Goal: Find specific fact: Find specific fact

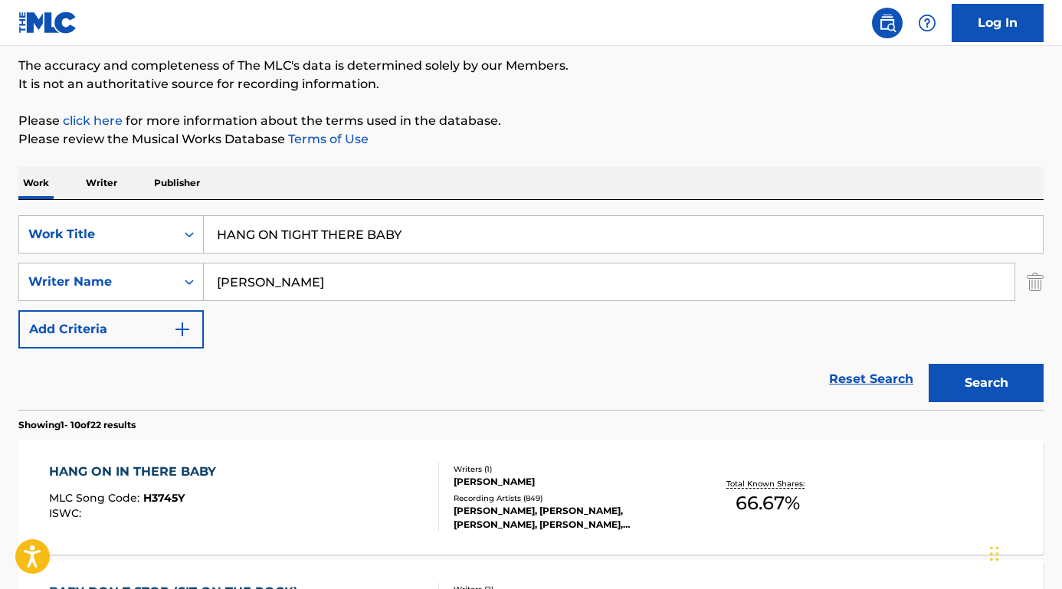
click at [192, 471] on div "HANG ON IN THERE BABY" at bounding box center [136, 472] width 175 height 18
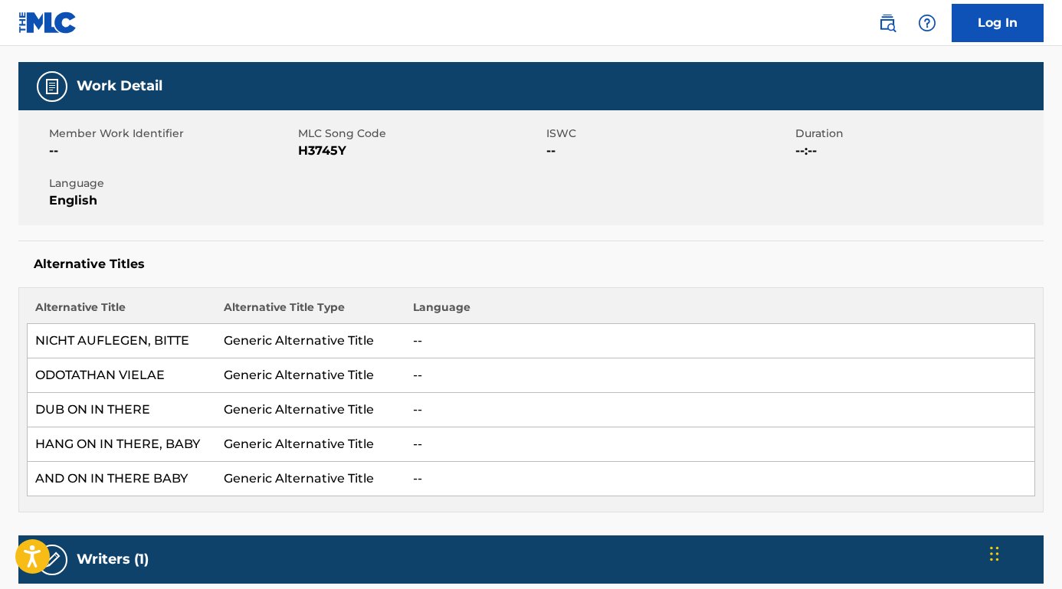
scroll to position [218, 0]
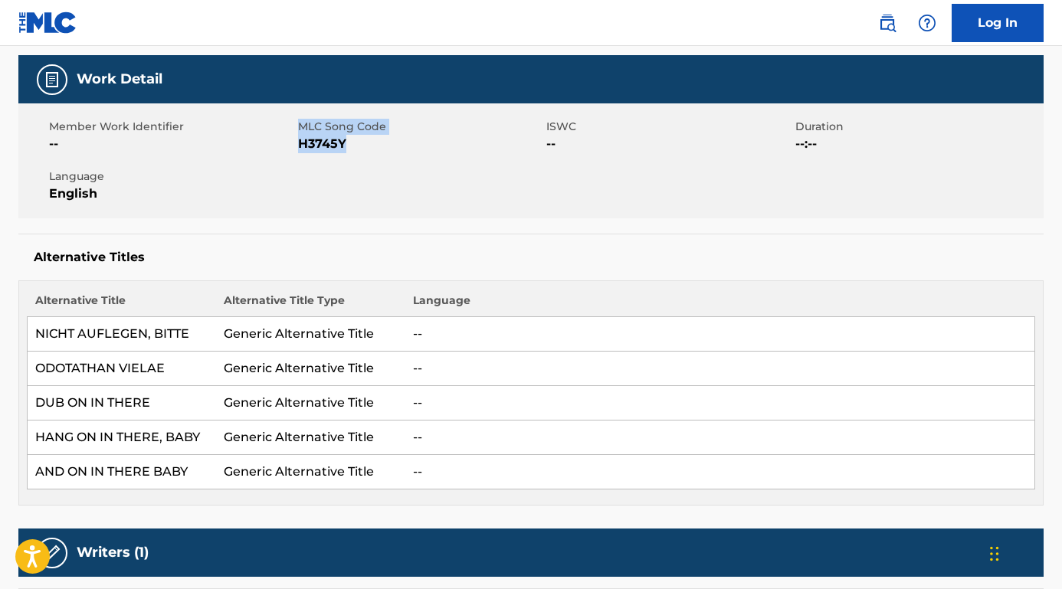
drag, startPoint x: 295, startPoint y: 141, endPoint x: 352, endPoint y: 146, distance: 57.0
click at [353, 146] on div "Member Work Identifier -- MLC Song Code H3745Y ISWC -- Duration --:-- Language …" at bounding box center [531, 160] width 1026 height 115
click at [352, 146] on span "H3745Y" at bounding box center [420, 144] width 245 height 18
drag, startPoint x: 352, startPoint y: 146, endPoint x: 300, endPoint y: 146, distance: 51.4
click at [300, 146] on span "H3745Y" at bounding box center [420, 144] width 245 height 18
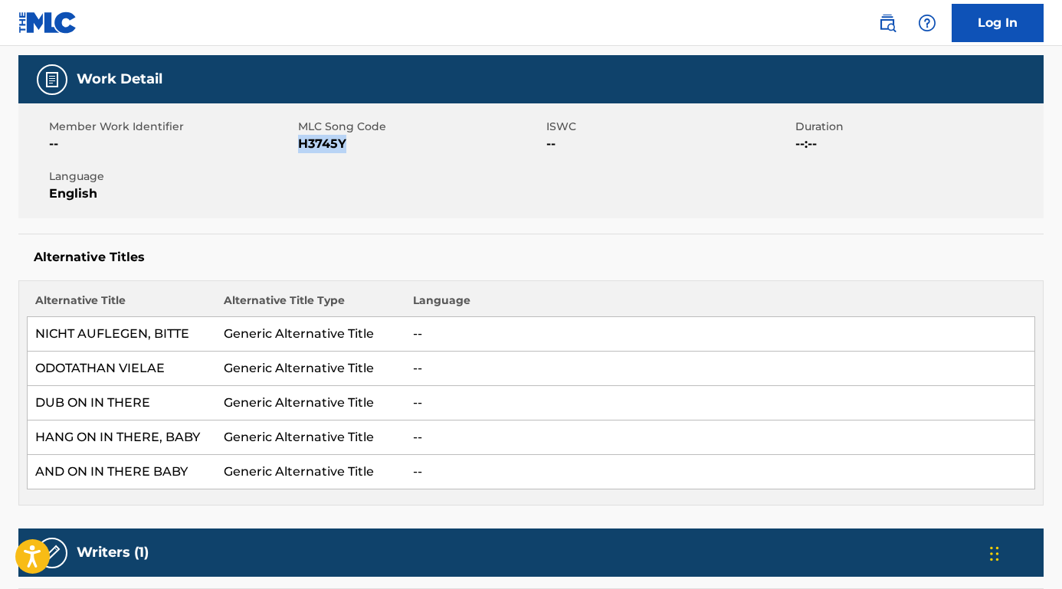
copy span "H3745Y"
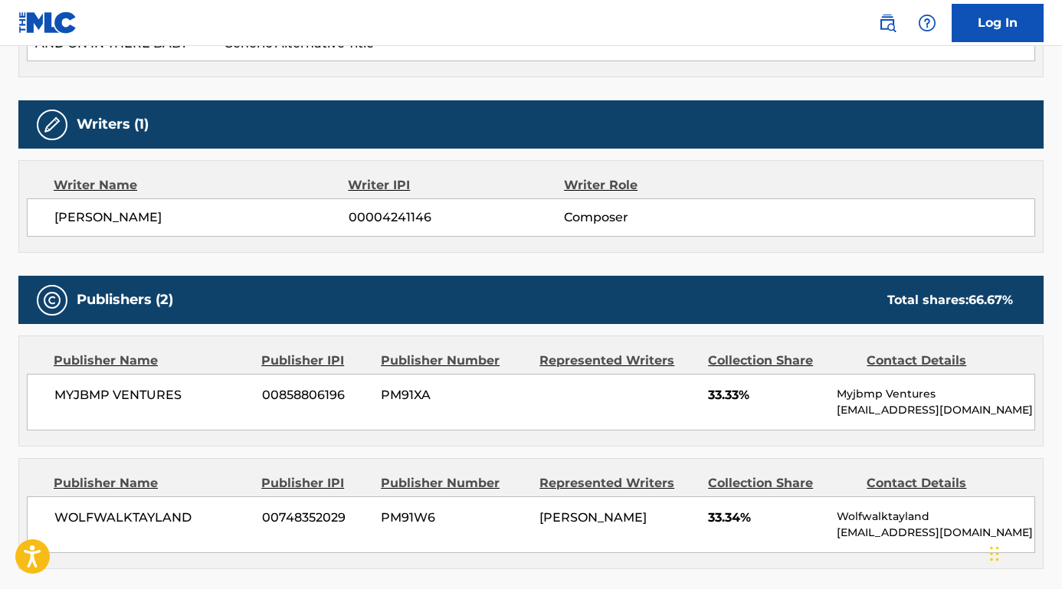
scroll to position [704, 0]
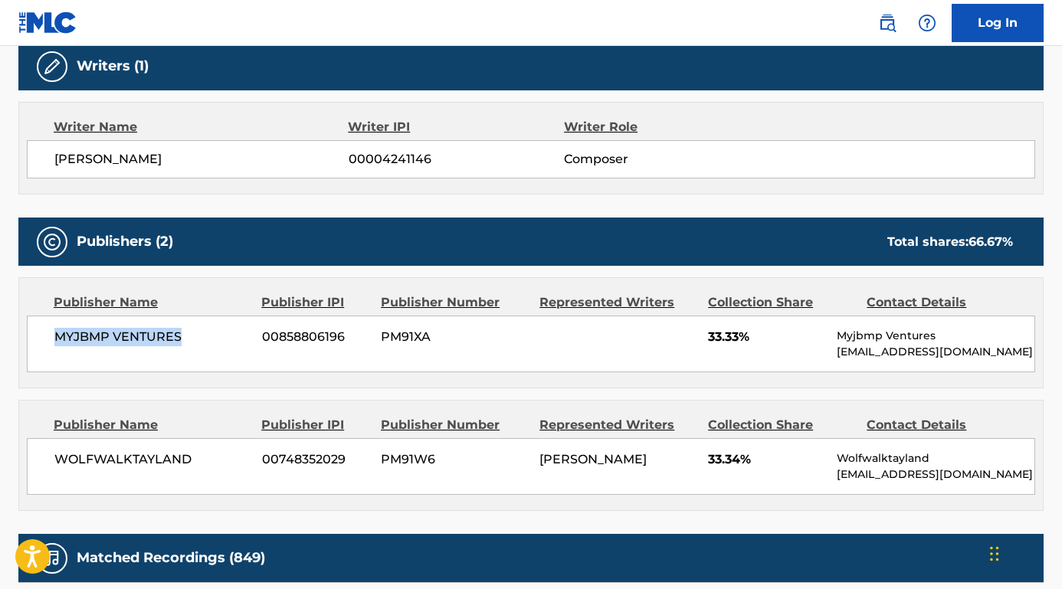
drag, startPoint x: 197, startPoint y: 351, endPoint x: 51, endPoint y: 339, distance: 146.9
click at [50, 339] on div "MYJBMP VENTURES 00858806196 PM91XA 33.33% Myjbmp Ventures [EMAIL_ADDRESS][DOMAI…" at bounding box center [531, 344] width 1009 height 57
copy span "MYJBMP VENTURES"
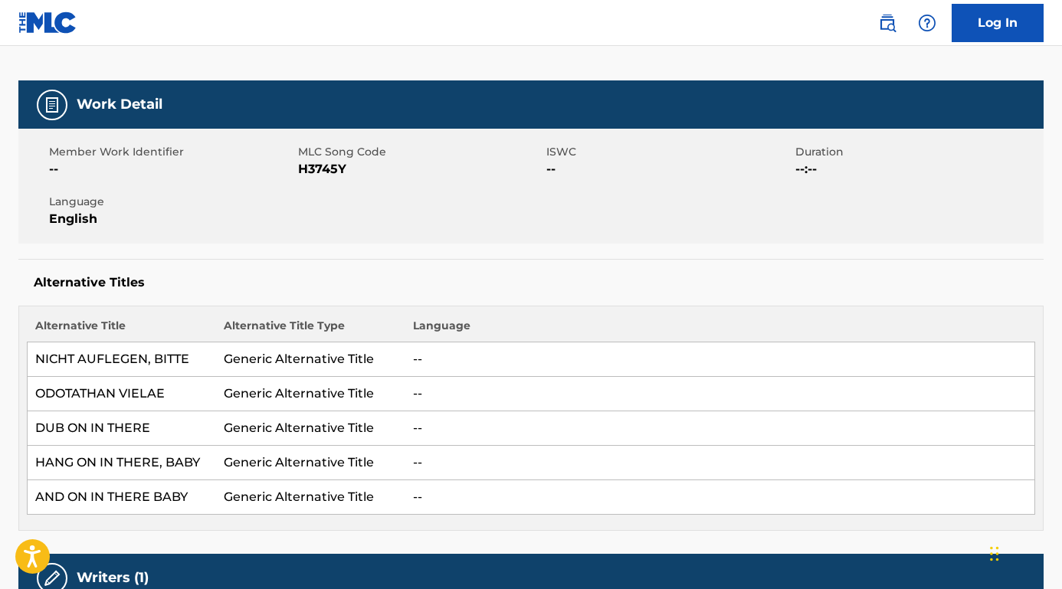
scroll to position [95, 0]
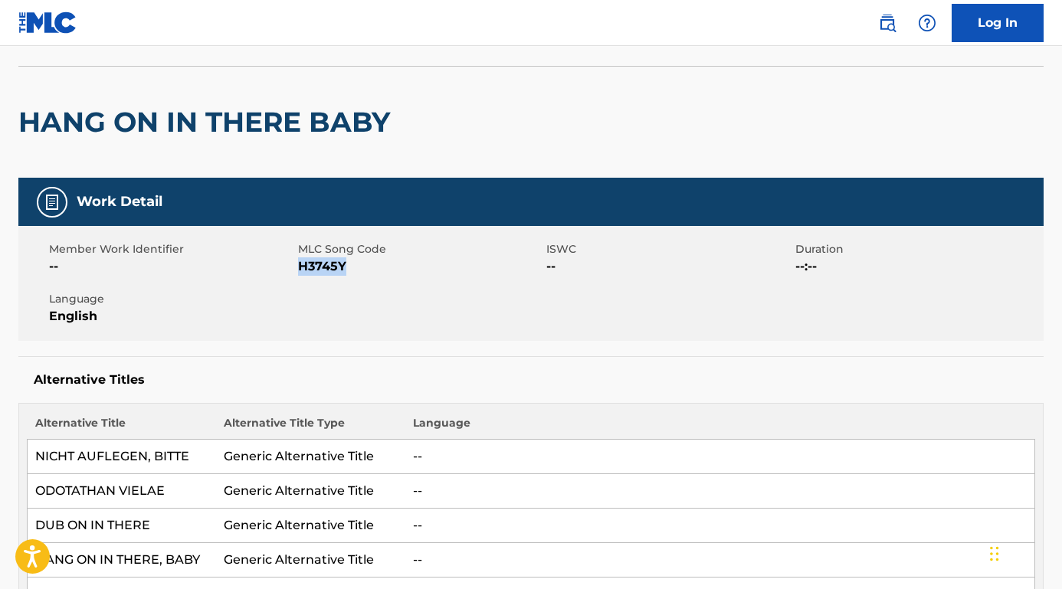
drag, startPoint x: 357, startPoint y: 264, endPoint x: 300, endPoint y: 264, distance: 56.7
click at [300, 264] on span "H3745Y" at bounding box center [420, 267] width 245 height 18
copy span "H3745Y"
